Goal: Contribute content: Contribute content

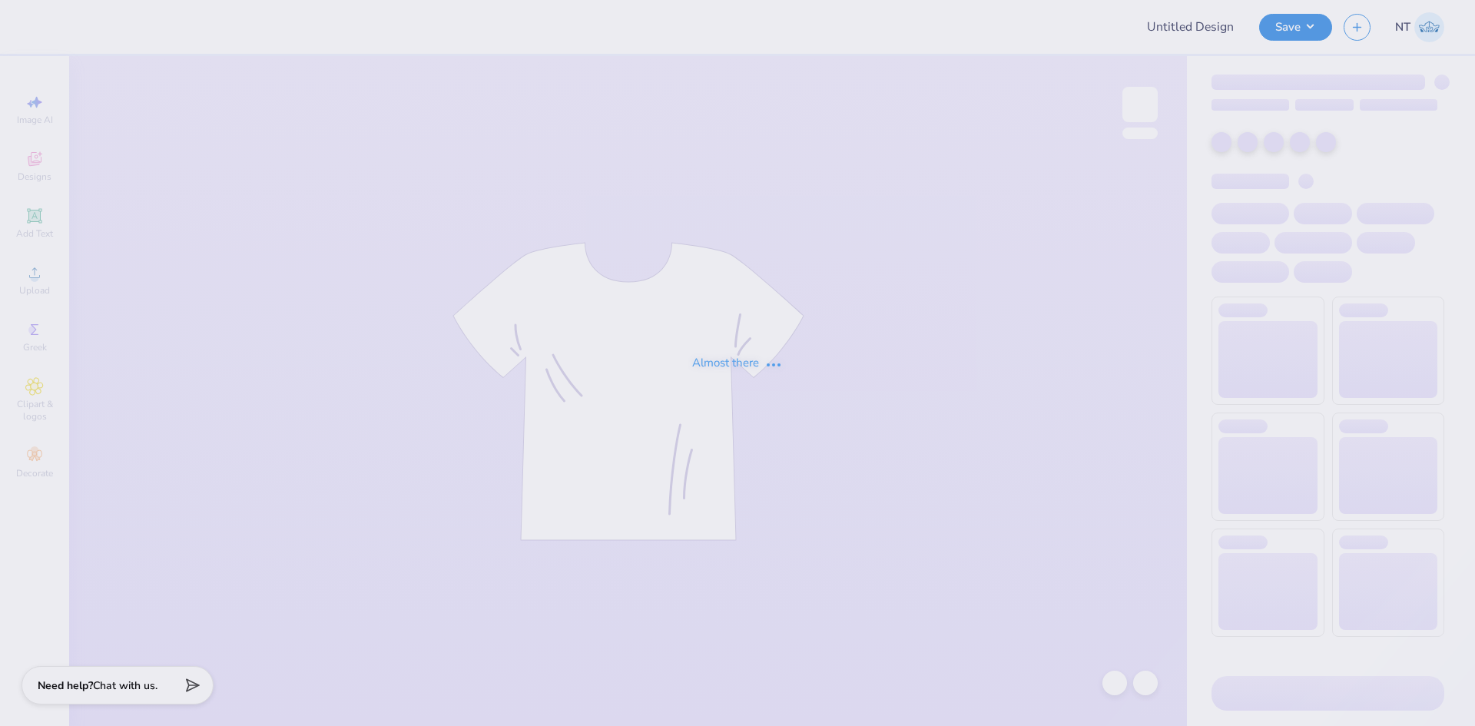
type input "Kass [PERSON_NAME] : The [GEOGRAPHIC_DATA][US_STATE]"
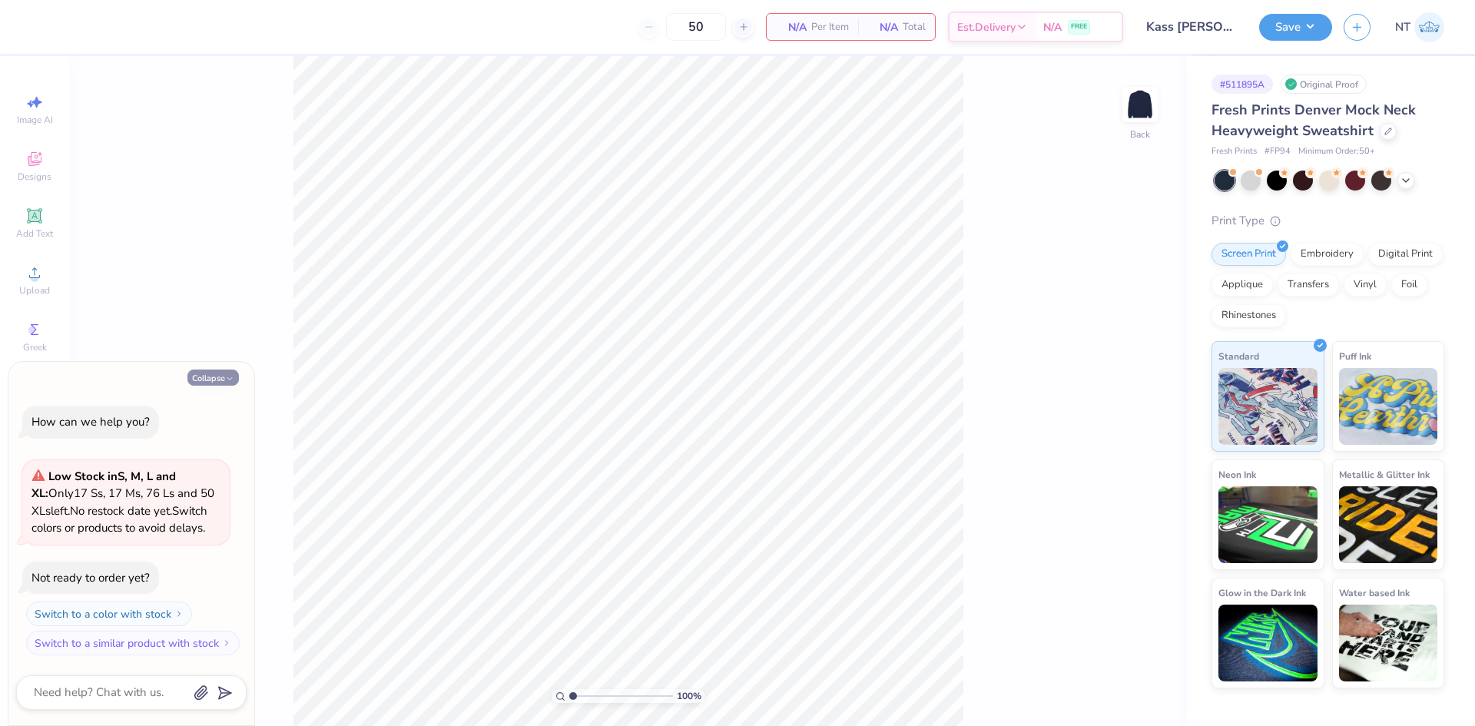
click at [210, 378] on button "Collapse" at bounding box center [212, 377] width 51 height 16
type textarea "x"
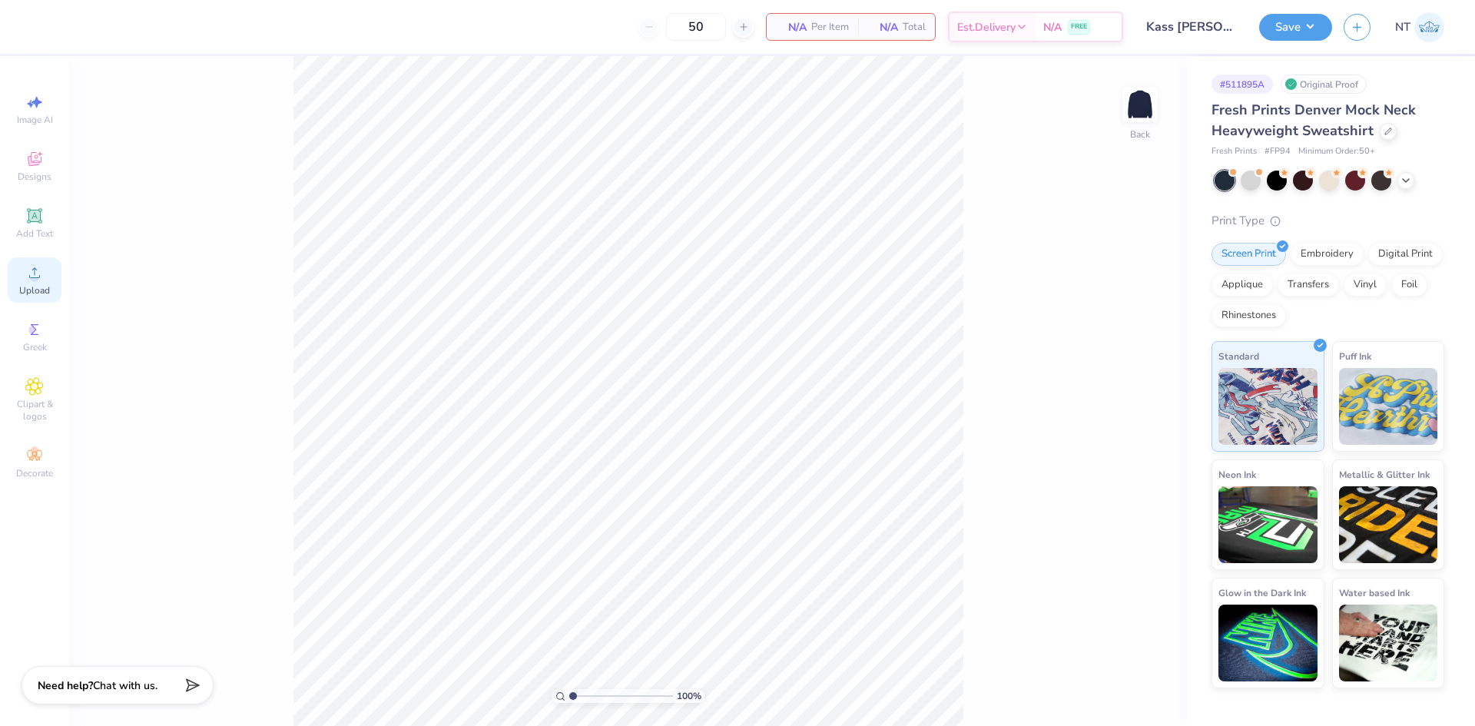
click at [35, 279] on circle at bounding box center [34, 277] width 8 height 8
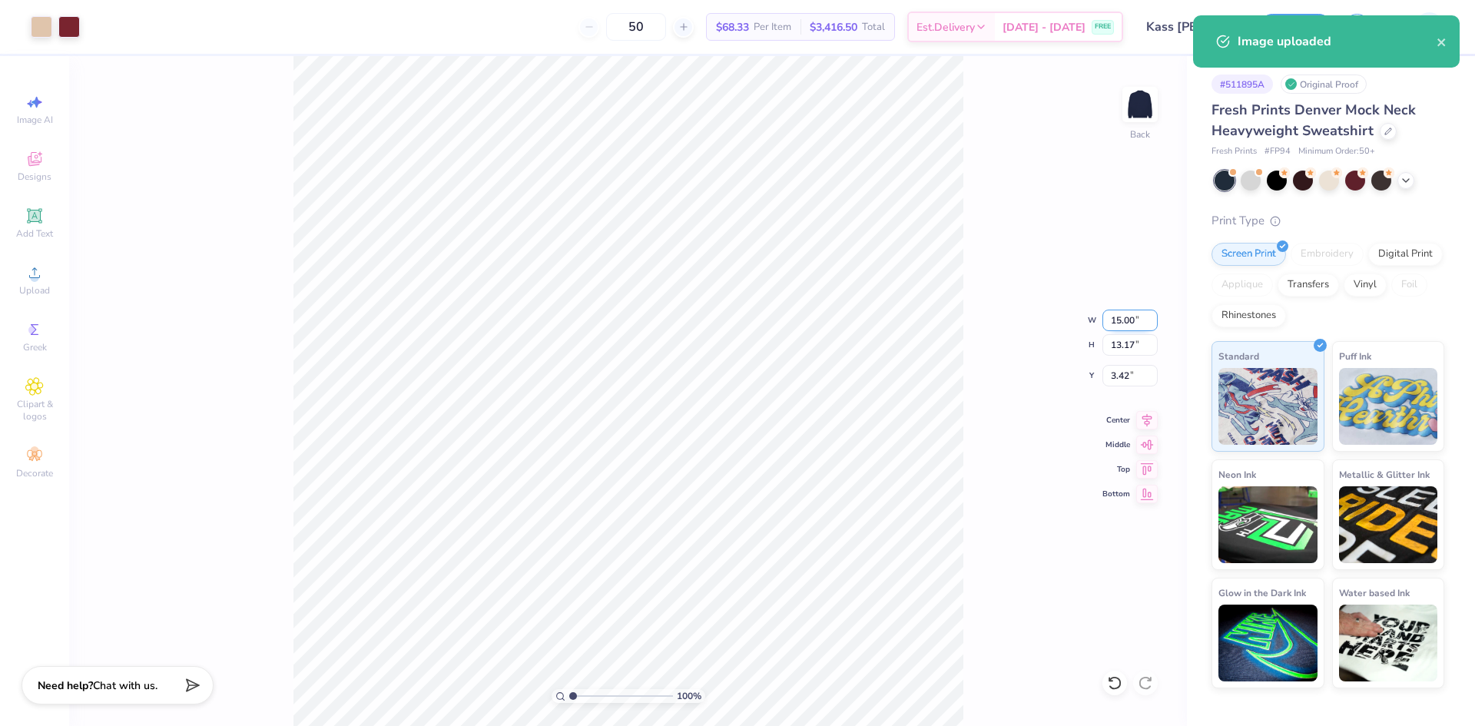
click at [1120, 322] on input "15.00" at bounding box center [1129, 321] width 55 height 22
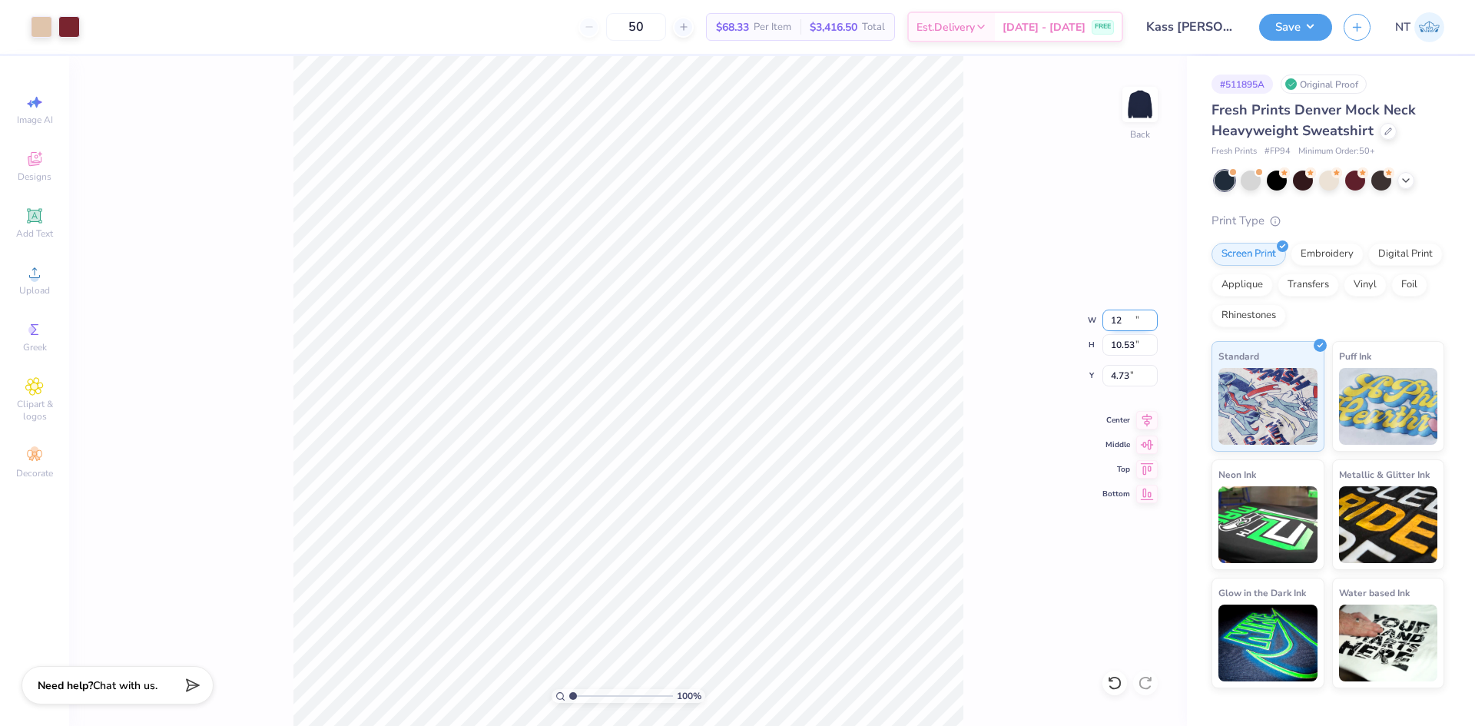
type input "12.00"
type input "10.53"
type input "4.73"
click at [1120, 322] on input "12.00" at bounding box center [1129, 321] width 55 height 22
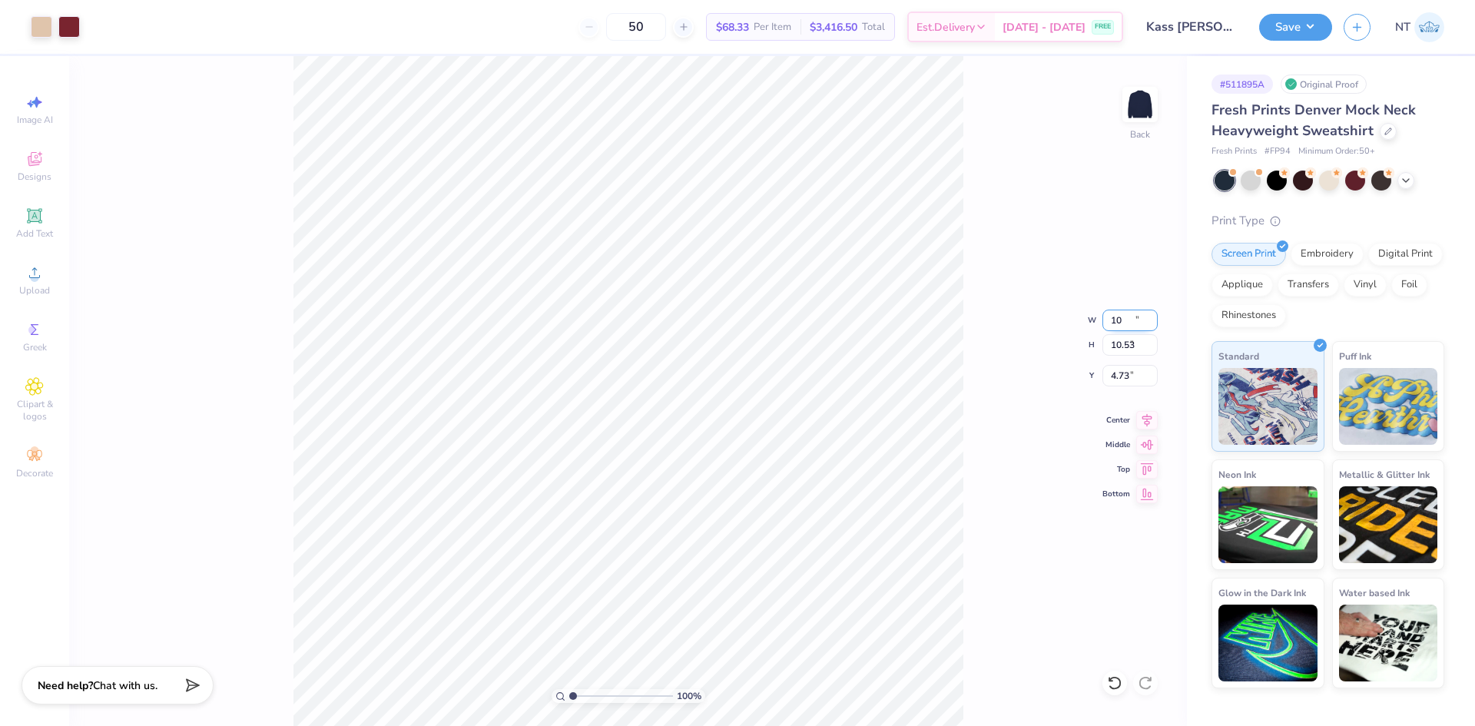
type input "10.00"
type input "8.78"
type input "5.61"
click at [1099, 381] on div "100 % Back W 10.00 10.00 " H 8.78 8.78 " Y 5.61 5.61 " Center Middle Top Bottom" at bounding box center [628, 391] width 1118 height 670
click at [1115, 376] on div "100 % Back" at bounding box center [628, 391] width 1118 height 670
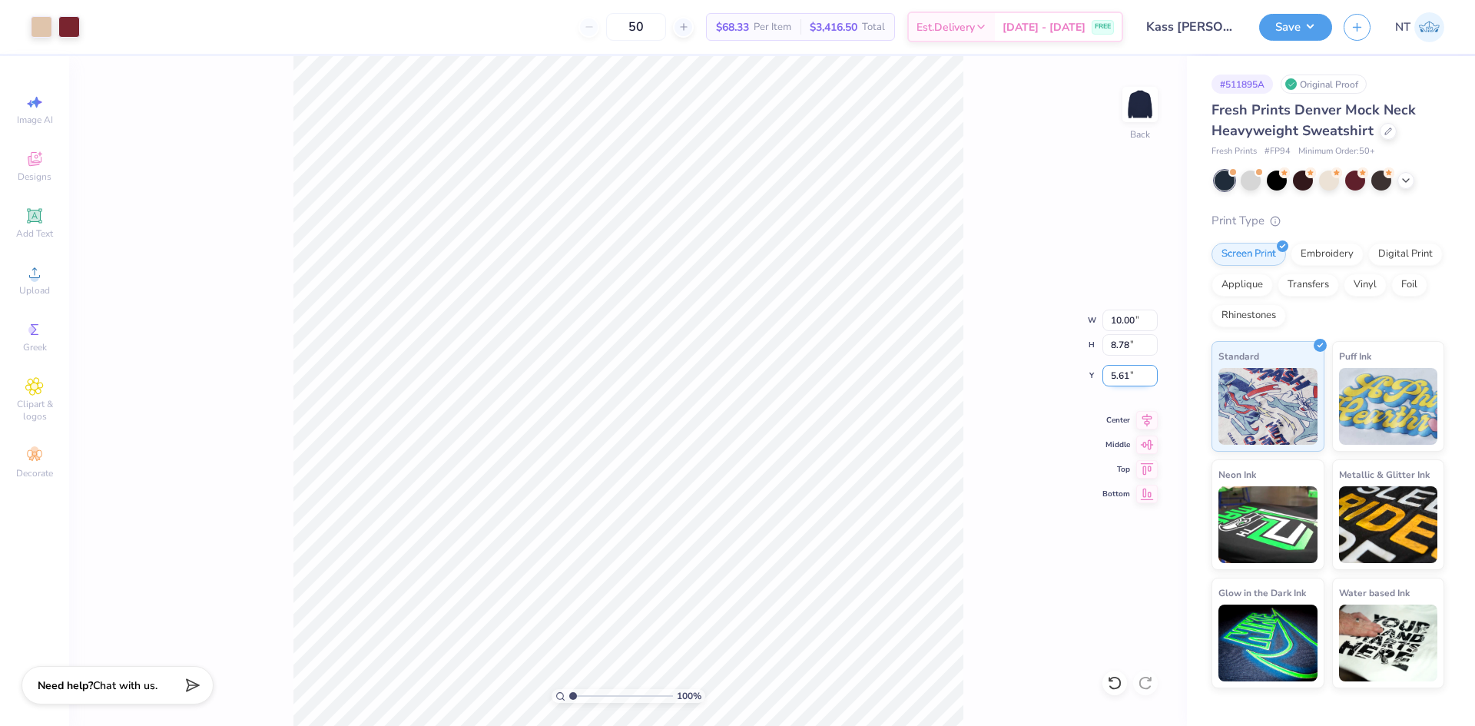
click at [1118, 378] on input "5.61" at bounding box center [1129, 376] width 55 height 22
type input "3.00"
click at [1022, 343] on div "100 % Back W 10.00 10.00 " H 8.78 8.78 " Y 3.00 3.00 " Center Middle Top Bottom" at bounding box center [628, 391] width 1118 height 670
click at [1115, 369] on input "3.00" at bounding box center [1129, 376] width 55 height 22
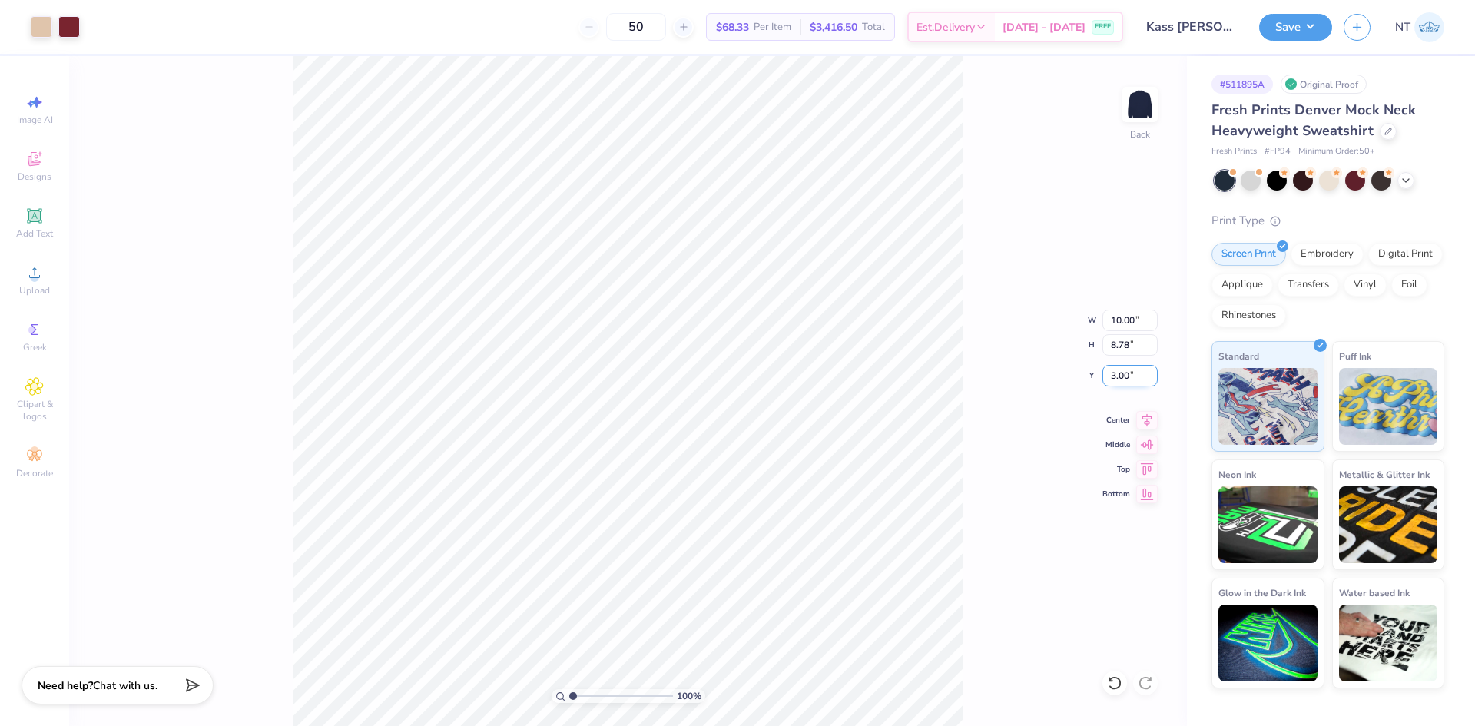
click at [1115, 369] on input "3.00" at bounding box center [1129, 376] width 55 height 22
type input "1"
click at [974, 340] on div "100 % Back W 10.00 10.00 " H 8.78 8.78 " Y 3.00 3.00 " Center Middle Top Bottom" at bounding box center [628, 391] width 1118 height 670
click at [71, 25] on div at bounding box center [69, 26] width 22 height 22
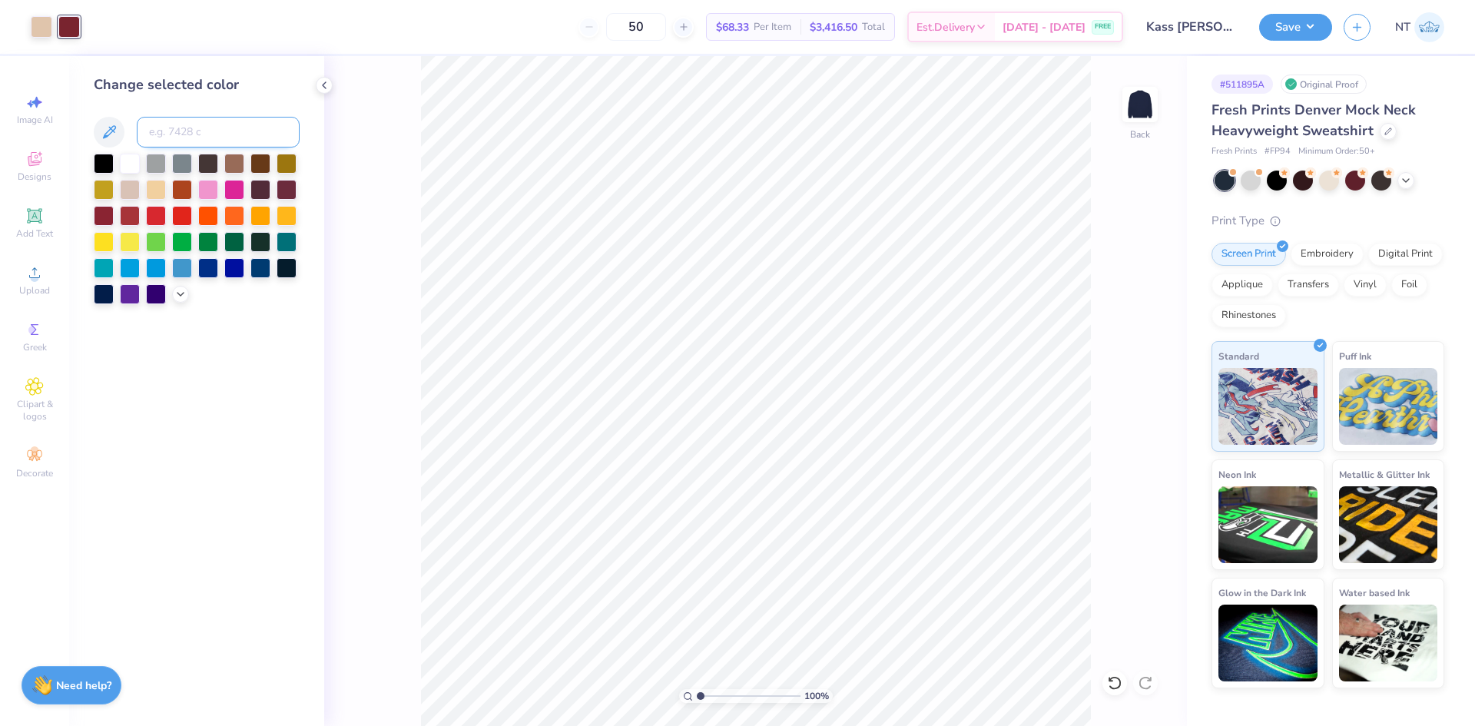
click at [164, 123] on input at bounding box center [218, 132] width 163 height 31
type input "208"
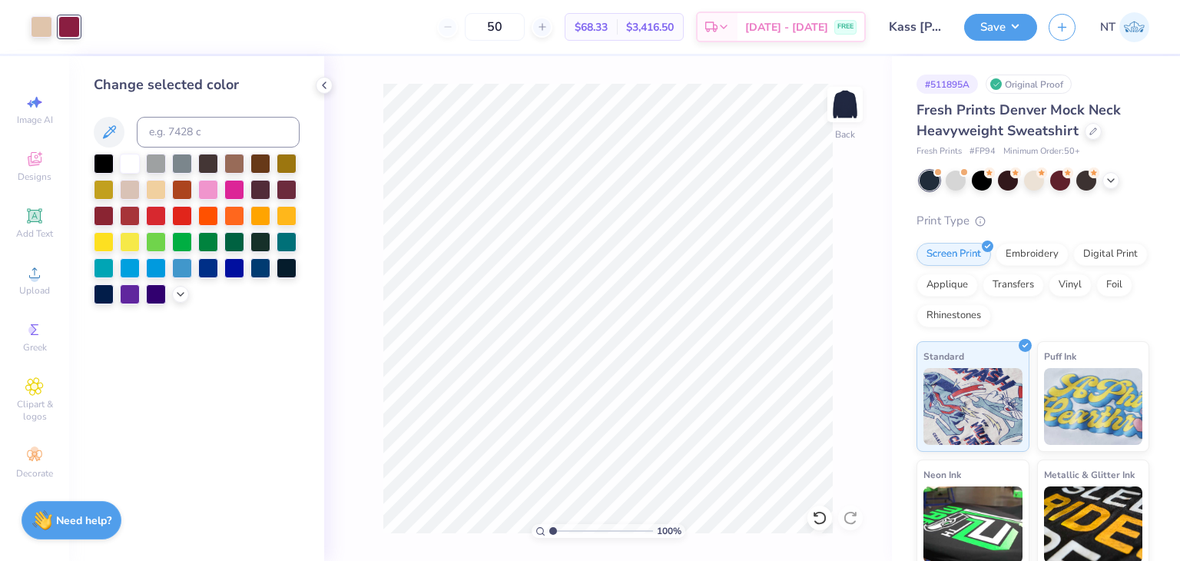
click at [842, 300] on div "100 % Back" at bounding box center [608, 308] width 568 height 505
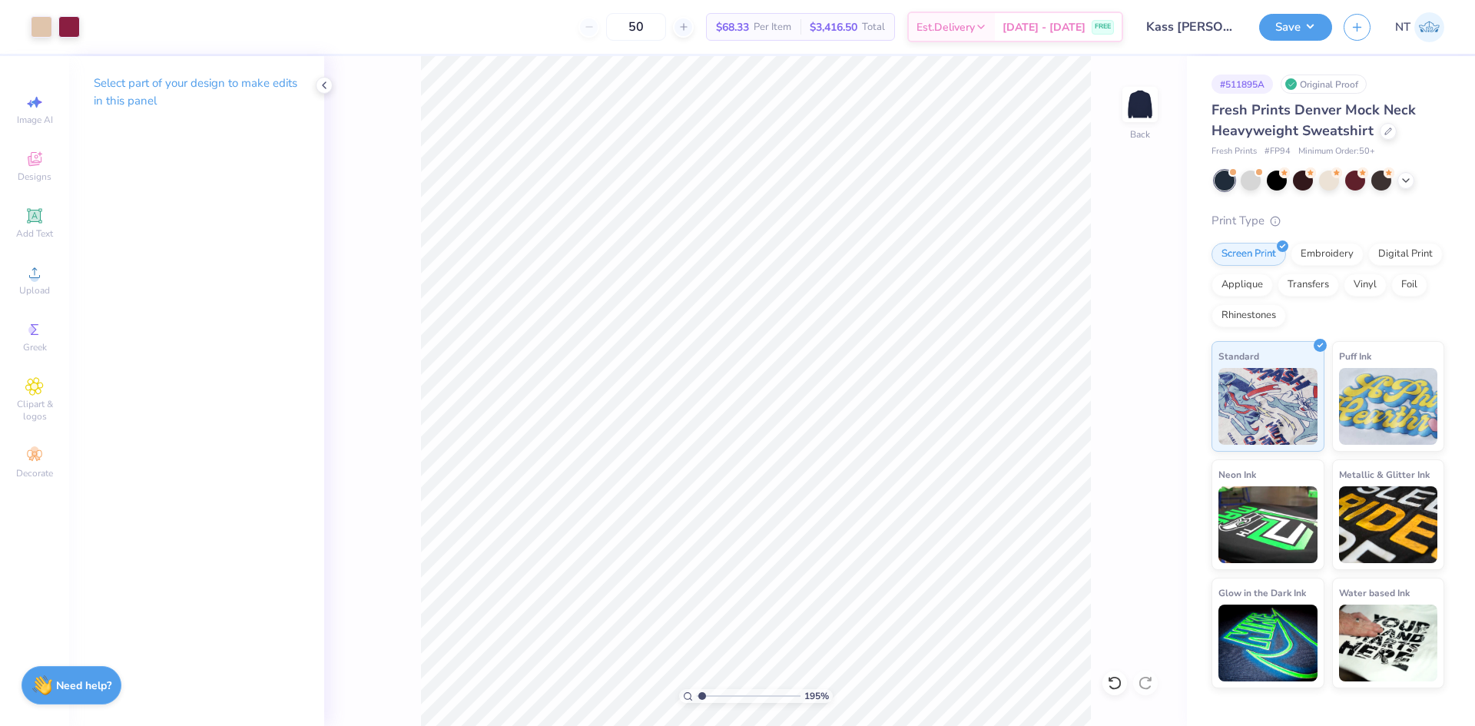
type input "1"
click at [318, 84] on icon at bounding box center [324, 85] width 12 height 12
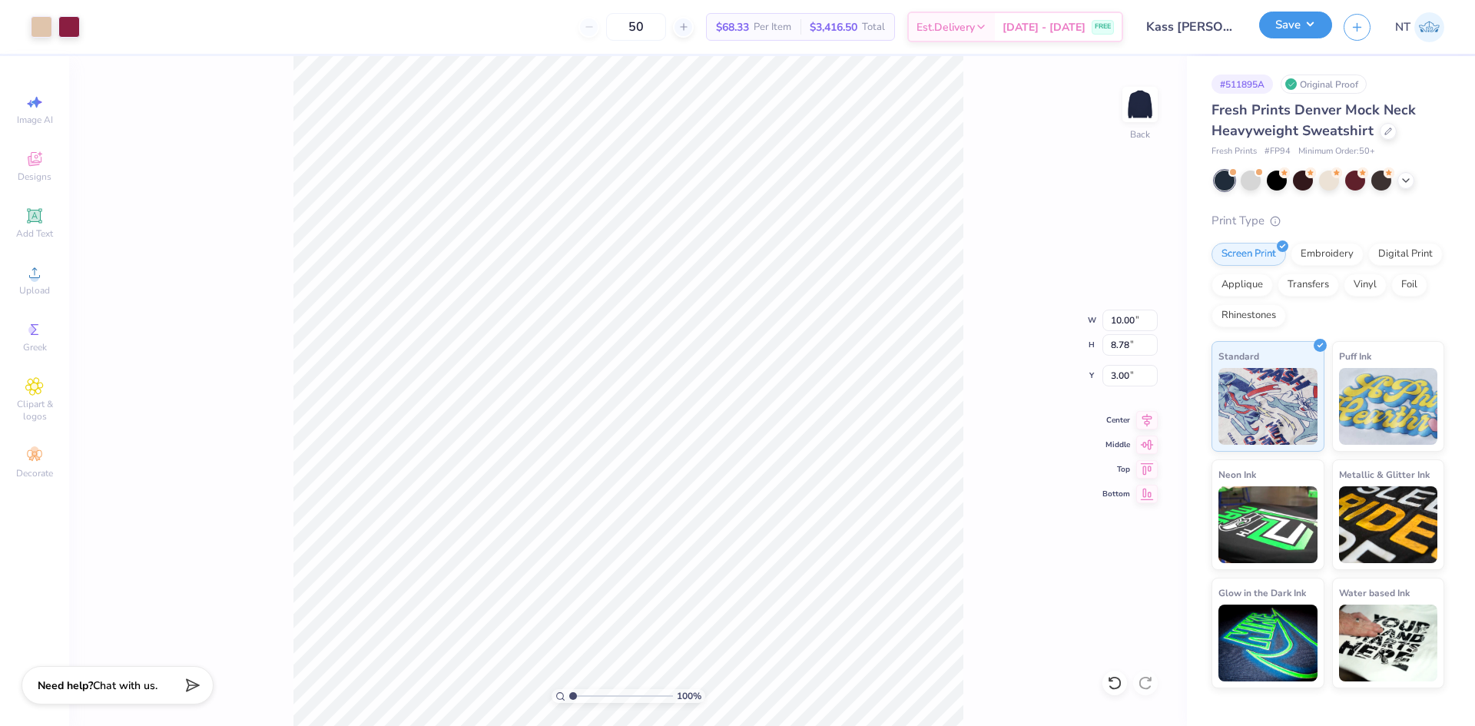
click at [1303, 26] on button "Save" at bounding box center [1295, 25] width 73 height 27
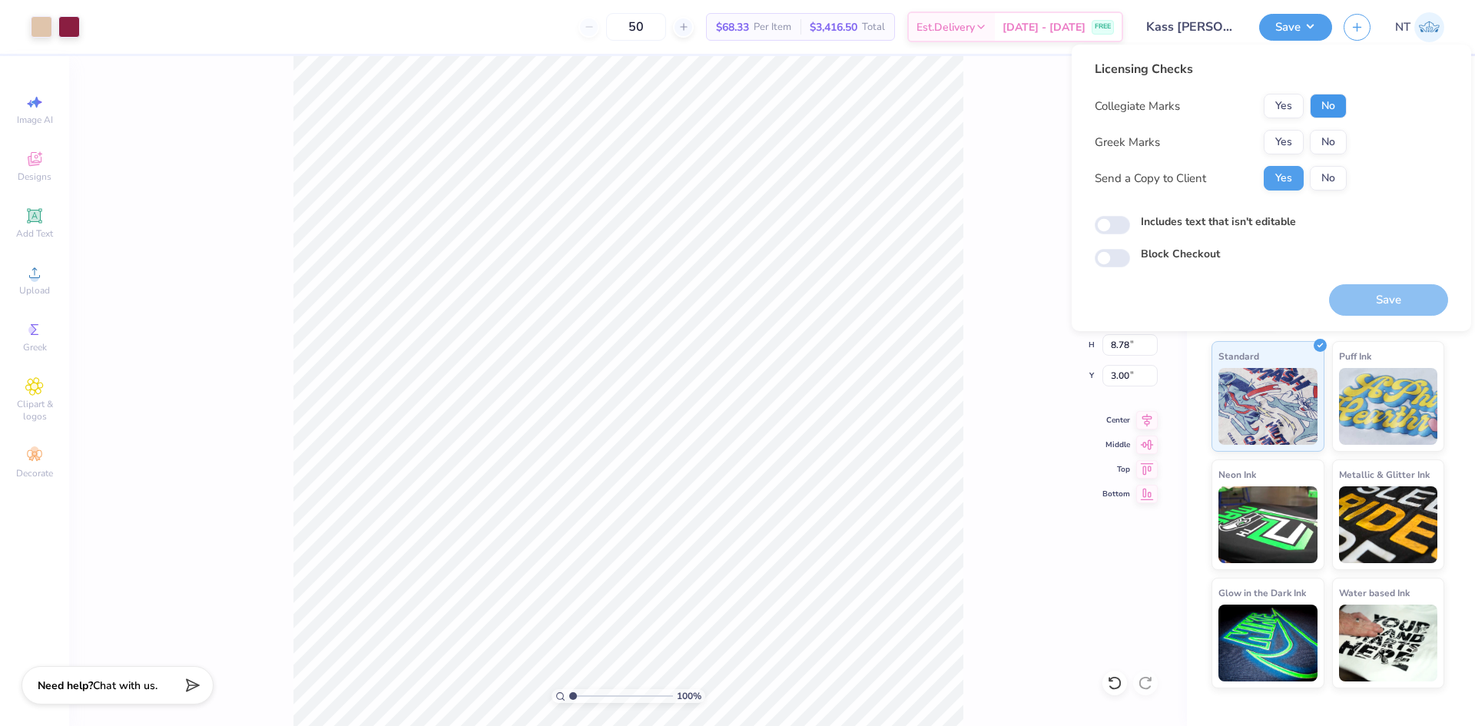
click at [1325, 104] on button "No" at bounding box center [1328, 106] width 37 height 25
click at [1332, 144] on button "No" at bounding box center [1328, 142] width 37 height 25
click at [1121, 228] on input "Includes text that isn't editable" at bounding box center [1112, 225] width 35 height 18
checkbox input "true"
click at [1364, 298] on button "Save" at bounding box center [1388, 299] width 119 height 31
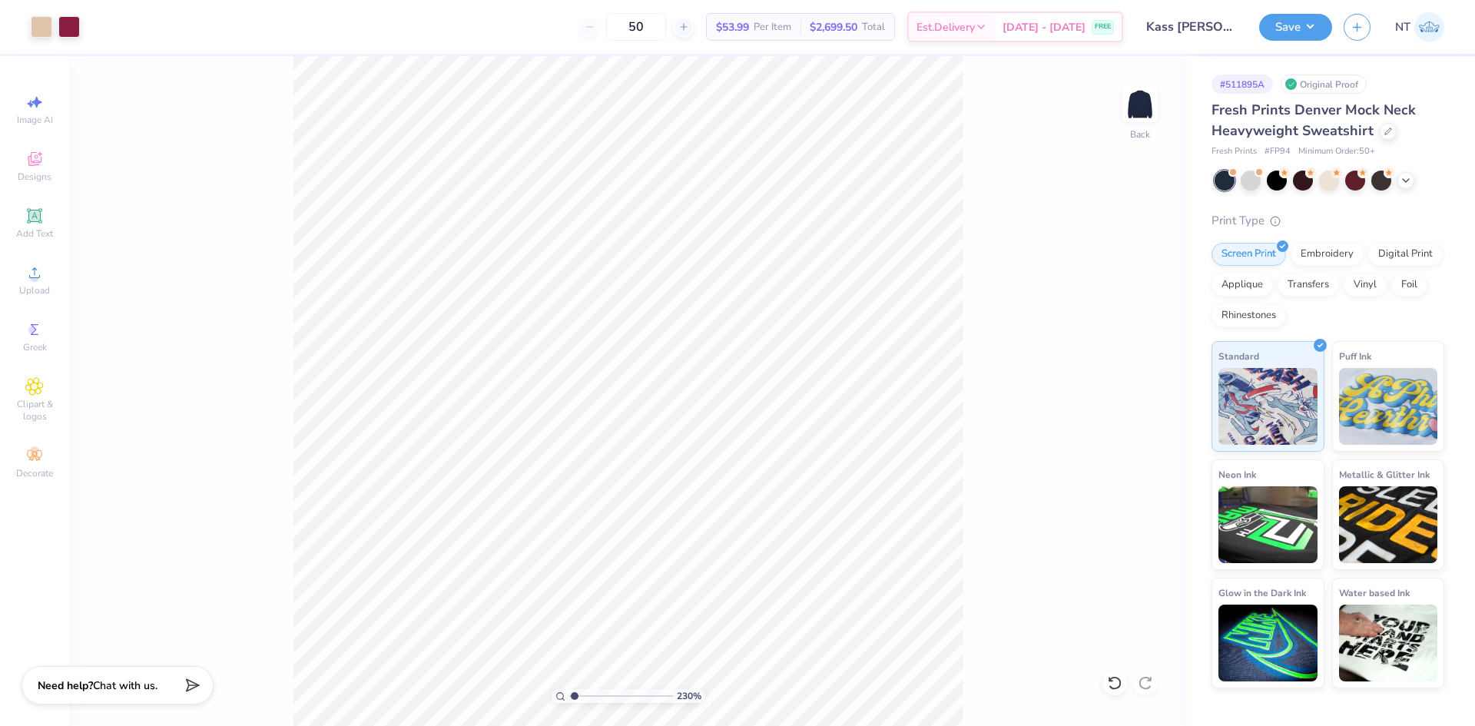
type input "1"
click at [28, 280] on icon at bounding box center [34, 272] width 18 height 18
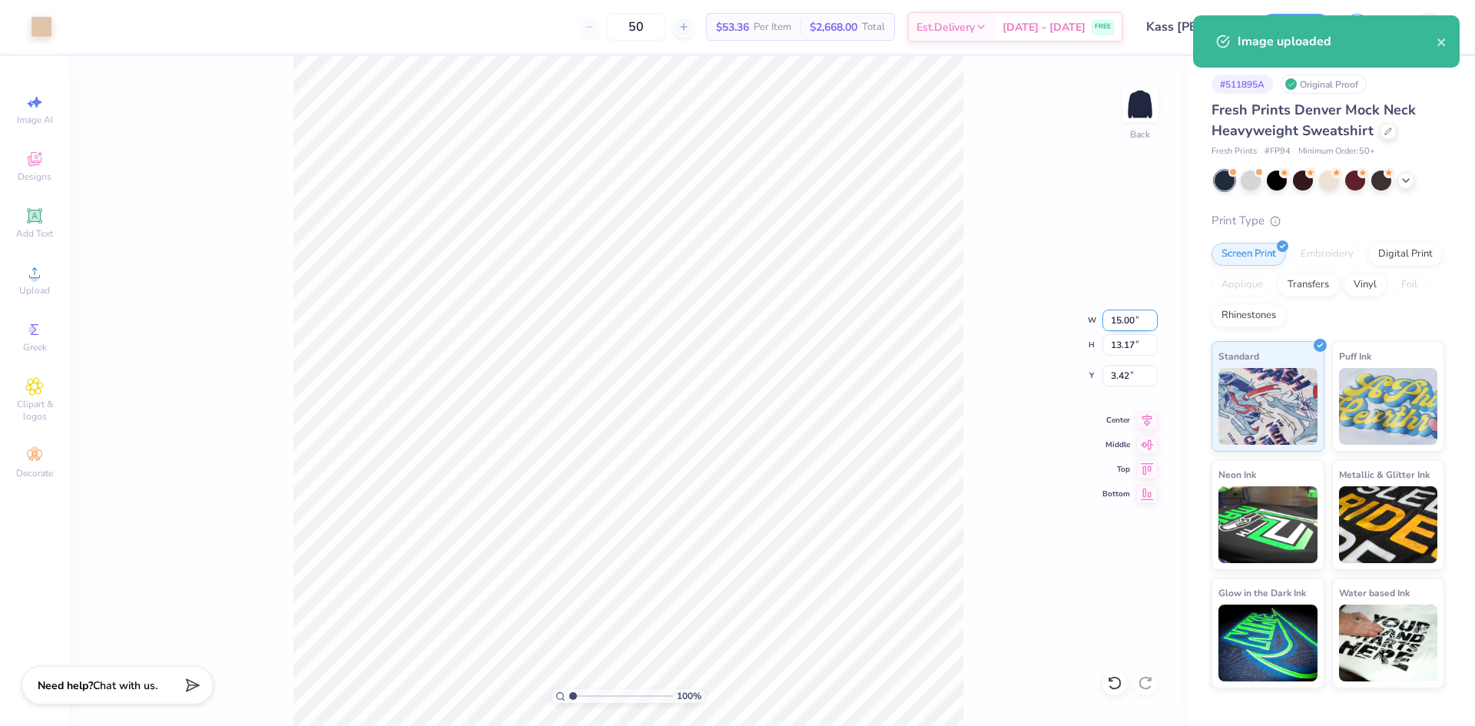
click at [1113, 320] on input "15.00" at bounding box center [1129, 321] width 55 height 22
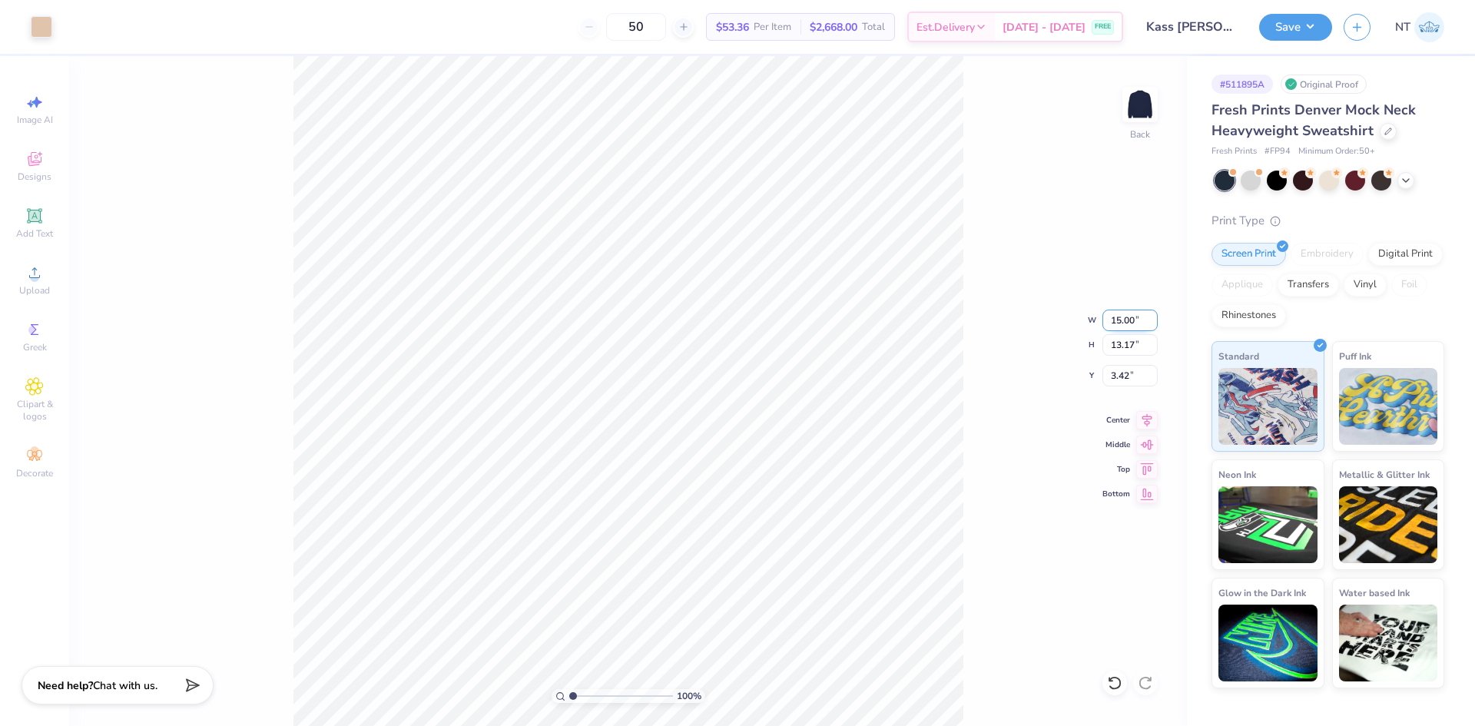
click at [1113, 320] on input "15.00" at bounding box center [1129, 321] width 55 height 22
type input "10.00"
type input "8.78"
click at [1113, 376] on input "5.61" at bounding box center [1129, 376] width 55 height 22
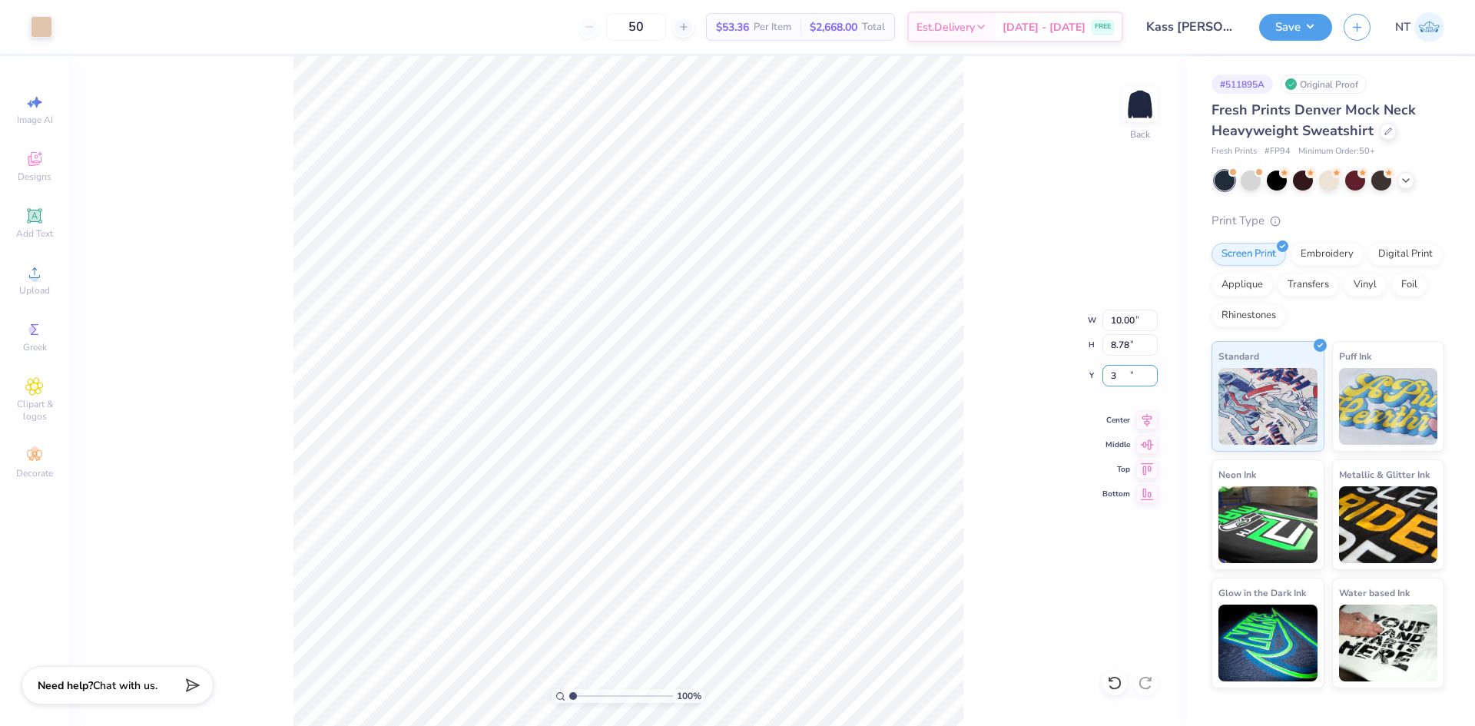
type input "3.00"
type input "1"
click at [965, 593] on div "100 % Back" at bounding box center [628, 391] width 1118 height 670
click at [1288, 45] on div "Save NT" at bounding box center [1367, 27] width 216 height 54
click at [1291, 34] on button "Save" at bounding box center [1295, 25] width 73 height 27
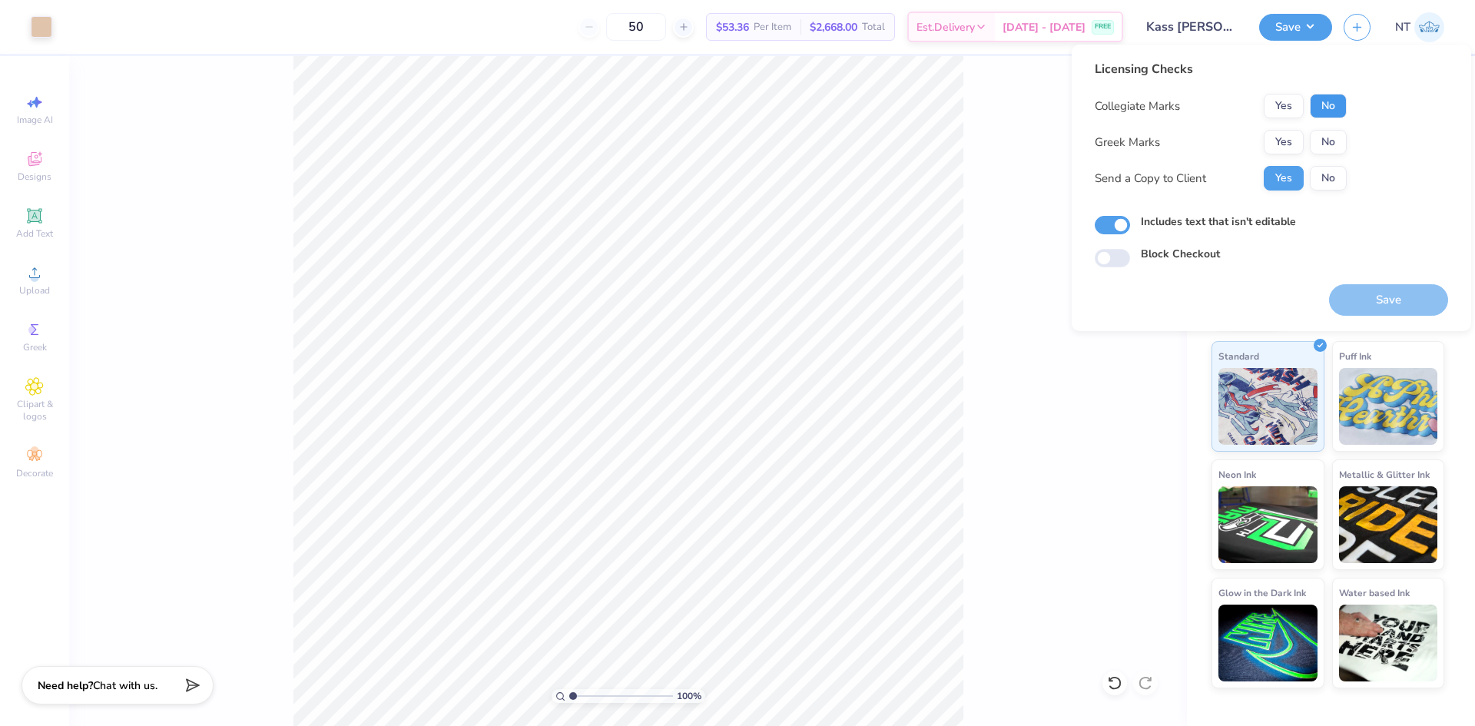
click at [1328, 112] on button "No" at bounding box center [1328, 106] width 37 height 25
click at [1325, 129] on div "Collegiate Marks Yes No Greek Marks Yes No Send a Copy to Client Yes No" at bounding box center [1221, 142] width 252 height 97
click at [1330, 141] on button "No" at bounding box center [1328, 142] width 37 height 25
click at [1386, 287] on button "Save" at bounding box center [1388, 299] width 119 height 31
